Goal: Task Accomplishment & Management: Use online tool/utility

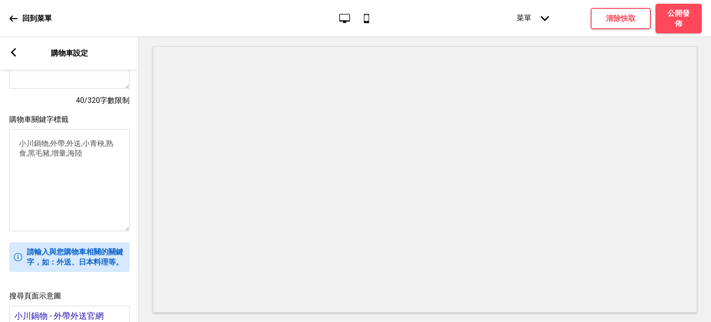
scroll to position [210, 0]
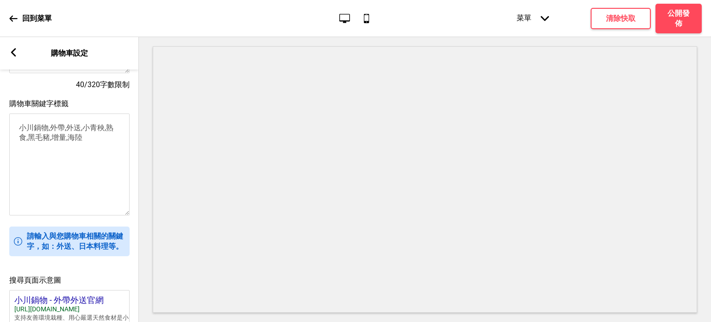
click at [9, 56] on rect at bounding box center [13, 52] width 8 height 8
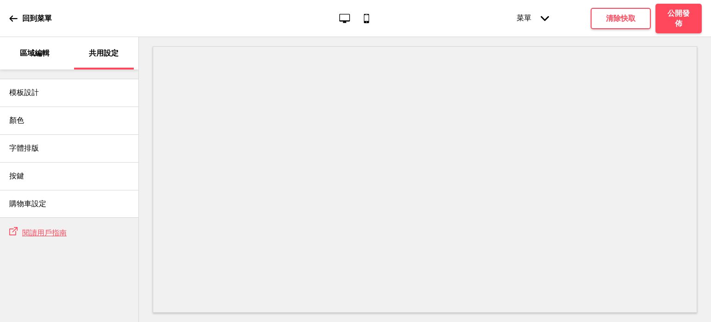
click at [5, 17] on div "回到菜單 桌面 行動電話 菜單 箭頭down 產品頁面 商店資訊 結帳 感謝您！ 條款與條件 隐私政策 付款請求 訂位 菜單 清除快取 公開發佈" at bounding box center [355, 18] width 711 height 37
click at [10, 17] on icon at bounding box center [13, 18] width 8 height 8
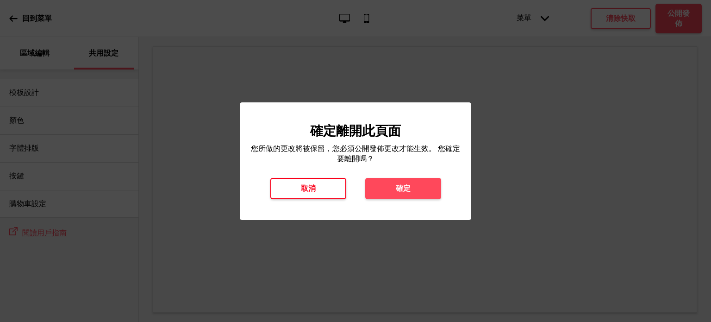
click at [279, 185] on button "取消" at bounding box center [308, 188] width 76 height 21
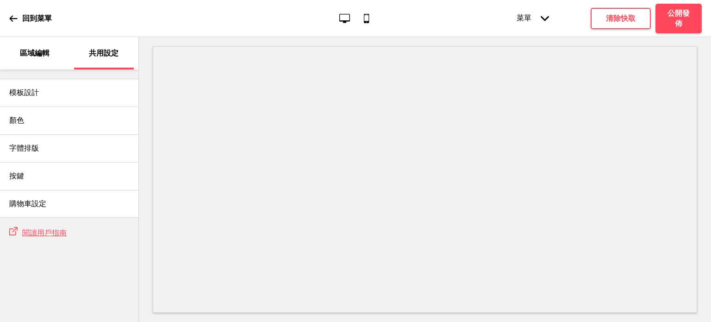
click at [15, 12] on div "回到菜單" at bounding box center [30, 18] width 43 height 25
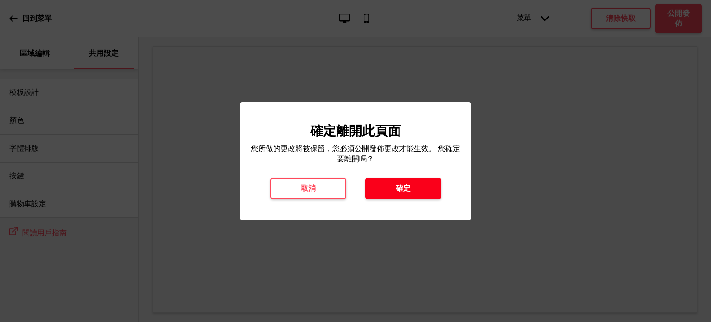
click at [370, 190] on button "確定" at bounding box center [403, 188] width 76 height 21
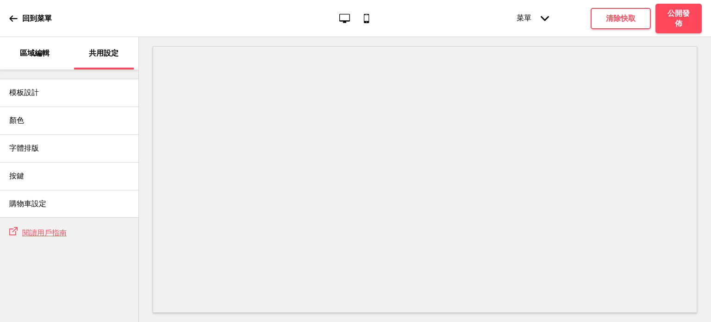
click at [8, 20] on div "回到菜單 桌面 行動電話 菜單 箭頭down 產品頁面 商店資訊 結帳 感謝您！ 條款與條件 隐私政策 付款請求 訂位 菜單 清除快取 公開發佈" at bounding box center [355, 18] width 711 height 37
click at [9, 15] on icon at bounding box center [13, 18] width 8 height 8
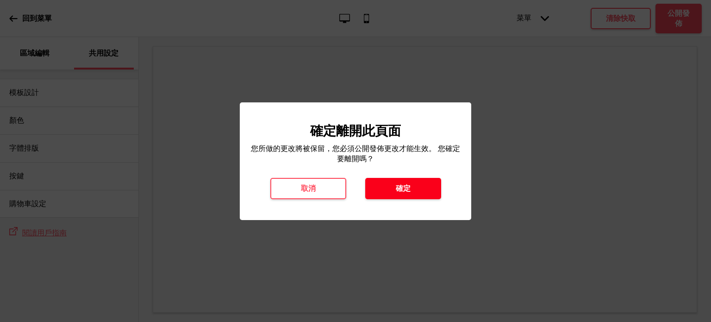
click at [417, 194] on button "確定" at bounding box center [403, 188] width 76 height 21
